Goal: Information Seeking & Learning: Learn about a topic

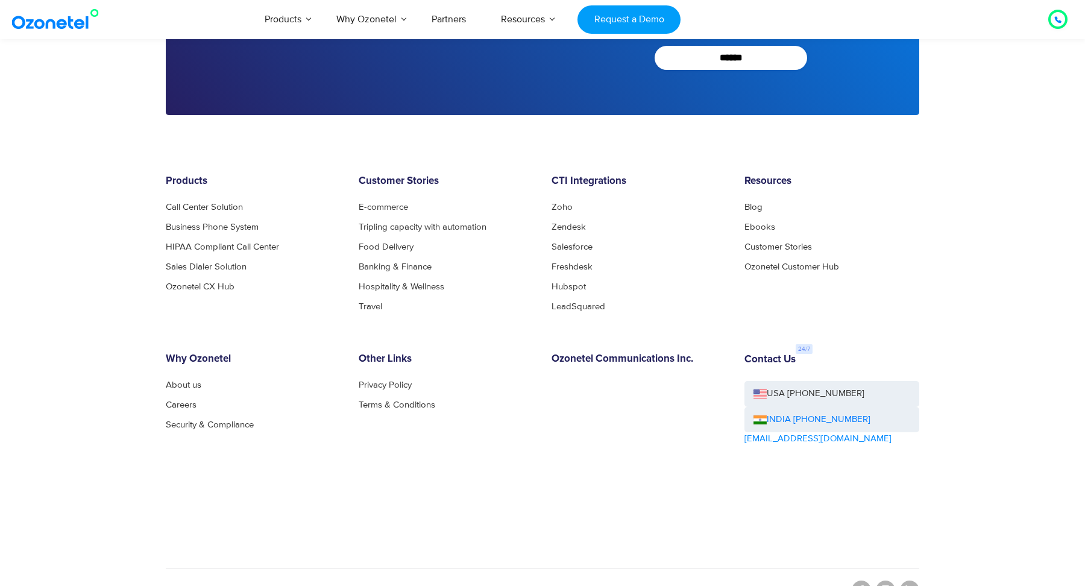
scroll to position [4718, 0]
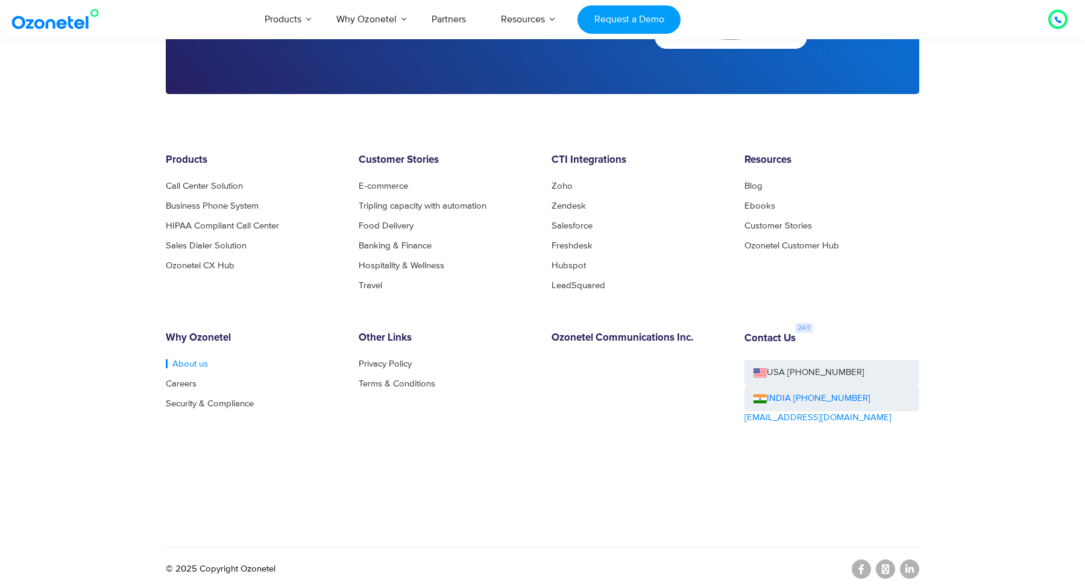
click at [180, 362] on link "About us" at bounding box center [187, 363] width 42 height 9
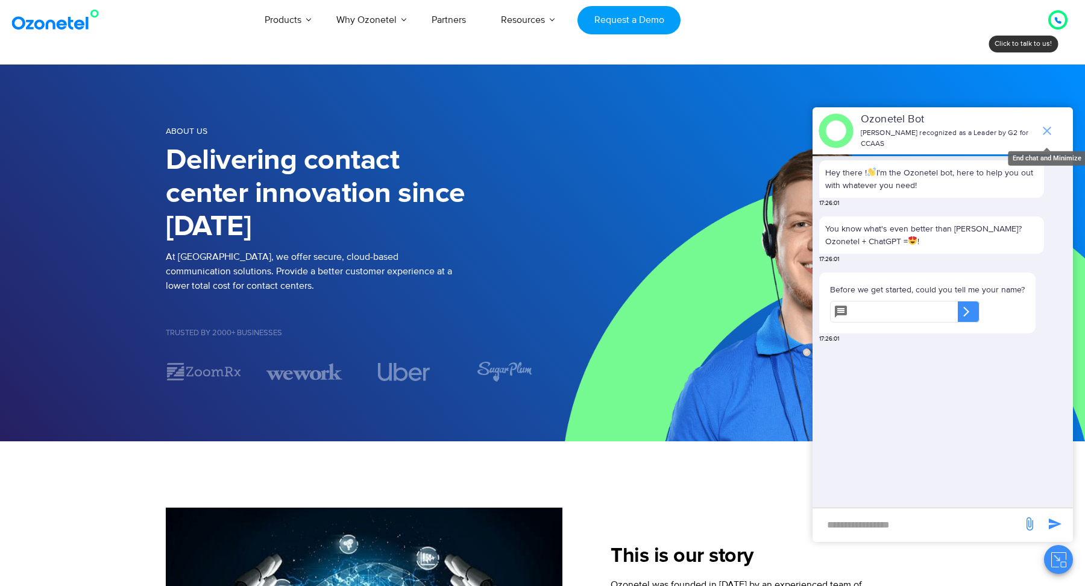
click at [1049, 132] on icon "end chat or minimize" at bounding box center [1047, 131] width 8 height 8
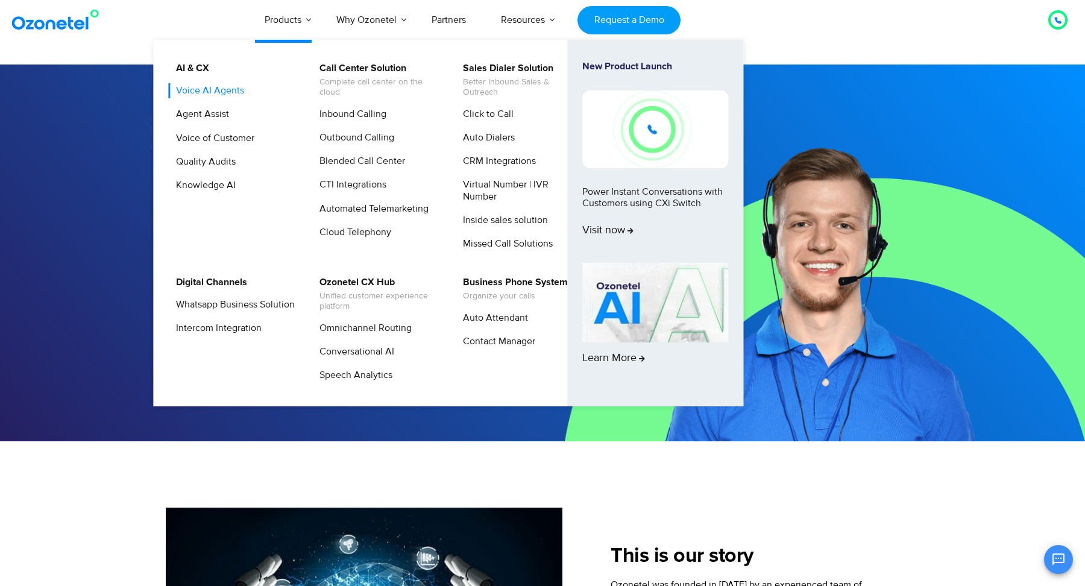
click at [217, 92] on link "Voice AI Agents" at bounding box center [207, 90] width 78 height 15
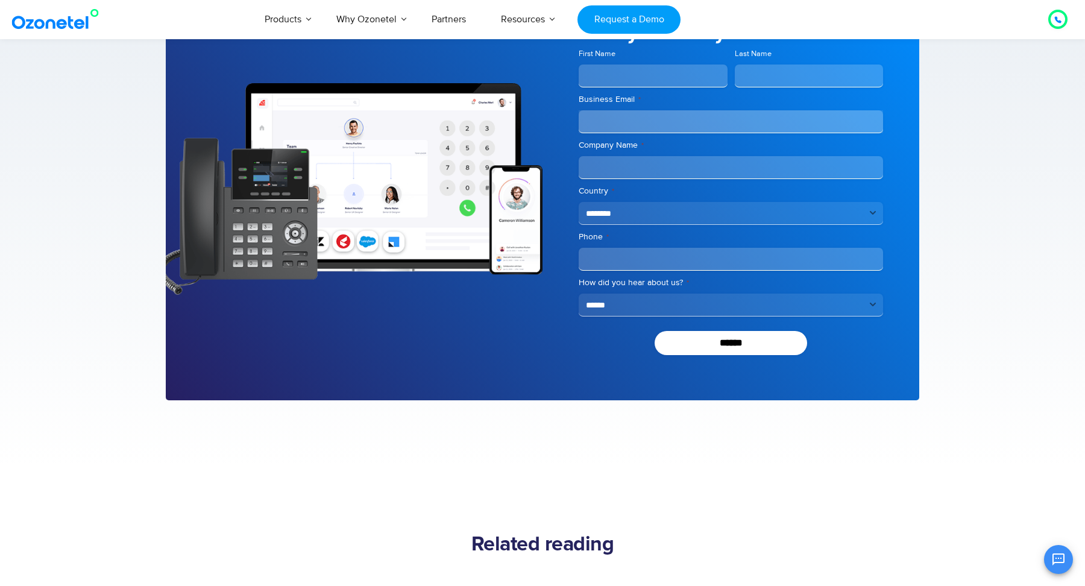
scroll to position [1508, 0]
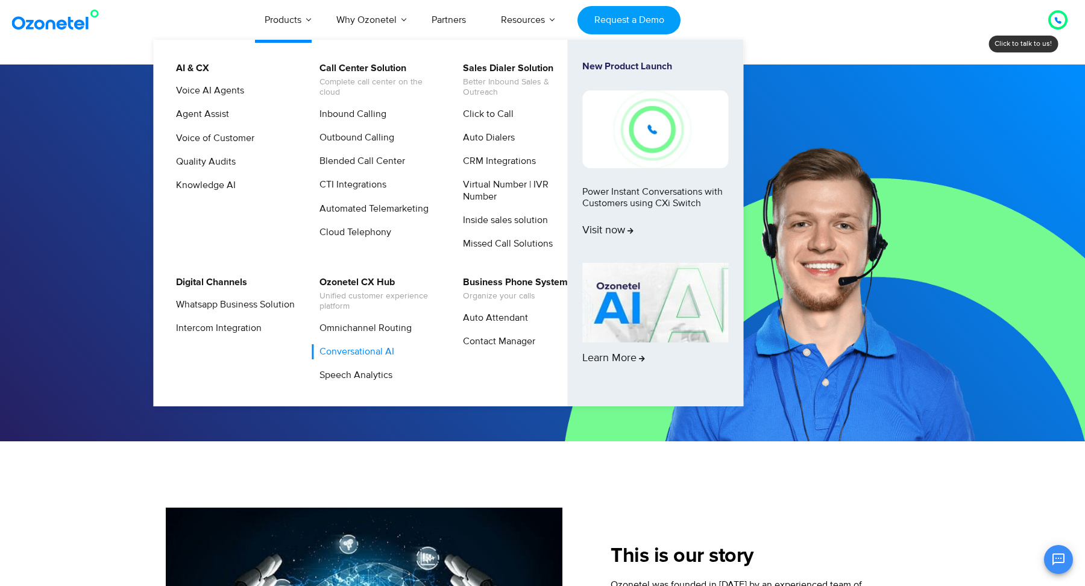
click at [382, 354] on link "Conversational AI" at bounding box center [354, 351] width 84 height 15
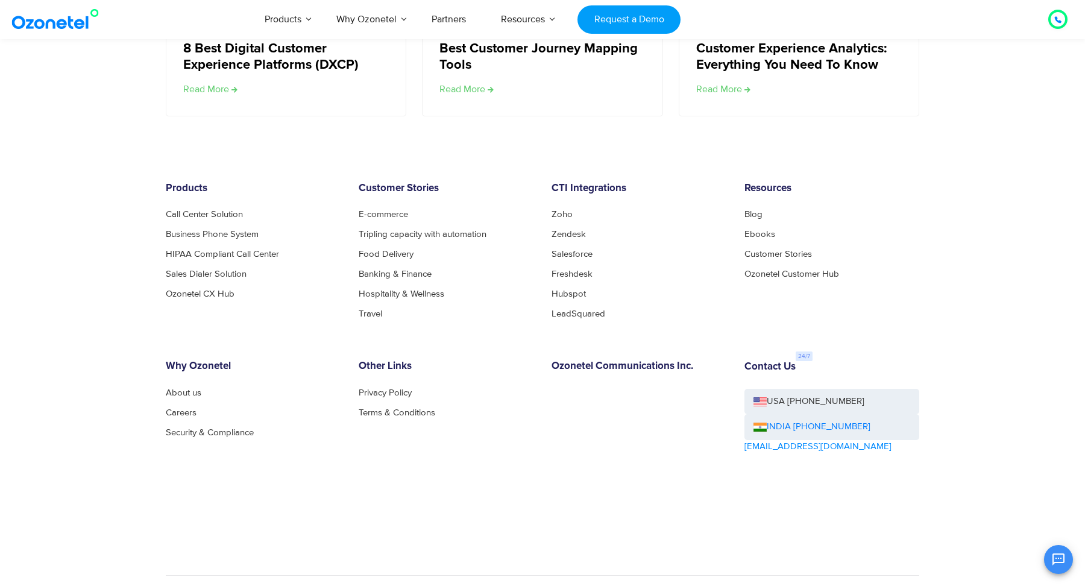
scroll to position [3653, 0]
